Goal: Check status: Check status

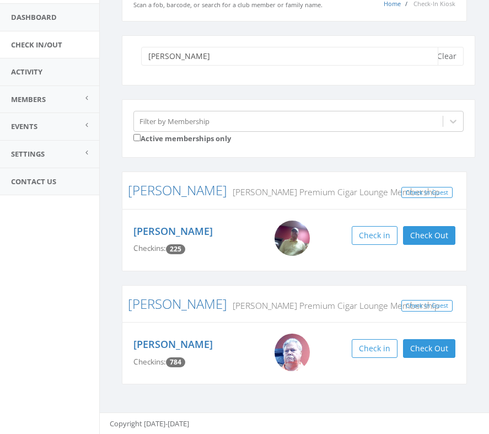
scroll to position [1, 0]
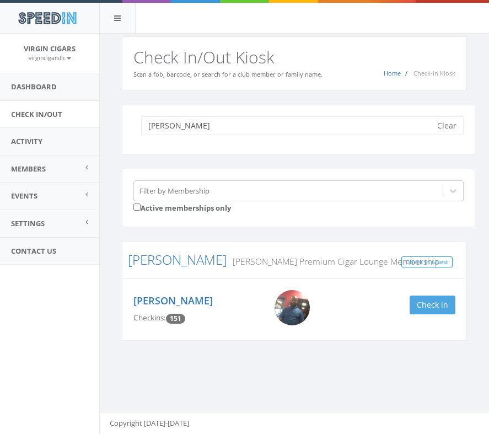
type input "[PERSON_NAME]"
click at [442, 297] on button "Check in" at bounding box center [432, 304] width 46 height 19
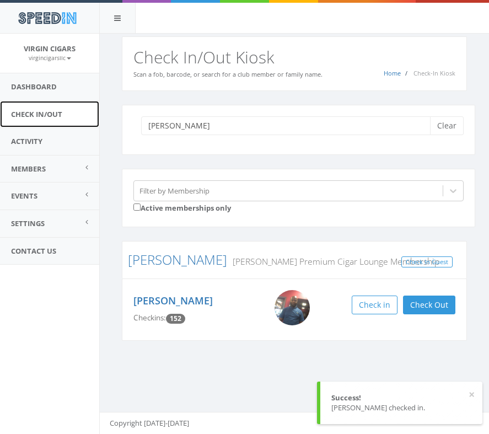
click at [37, 112] on link "Check In/Out" at bounding box center [49, 114] width 99 height 27
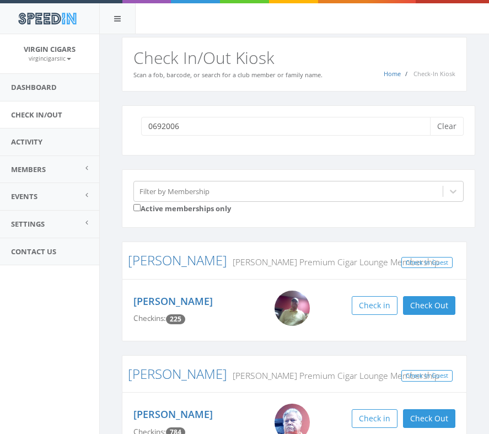
type input "06920068"
type input "06438544"
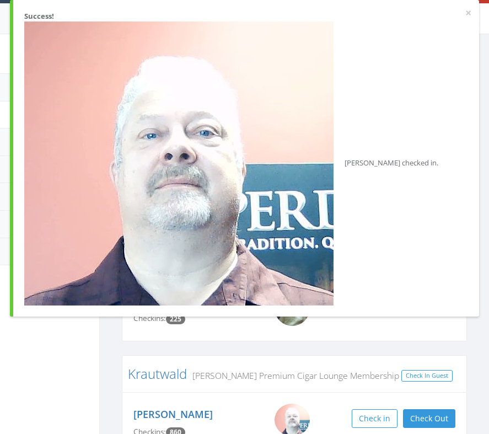
click at [24, 342] on aside "Virgin Cigars [DEMOGRAPHIC_DATA] My Profile Logout Dashboard Check In/Out Activ…" at bounding box center [49, 233] width 99 height 399
click at [465, 13] on button "×" at bounding box center [468, 13] width 6 height 11
